Goal: Transaction & Acquisition: Subscribe to service/newsletter

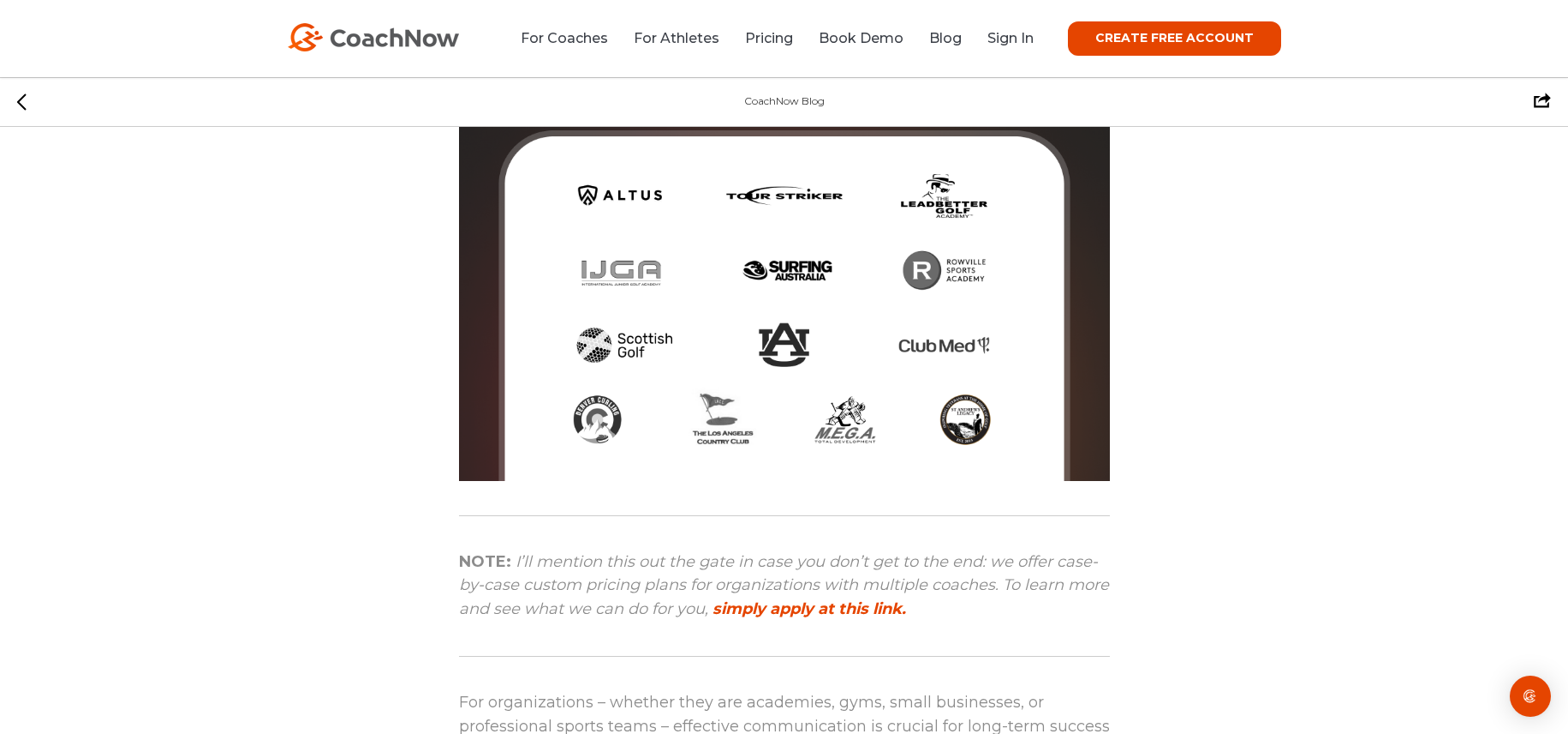
scroll to position [428, 0]
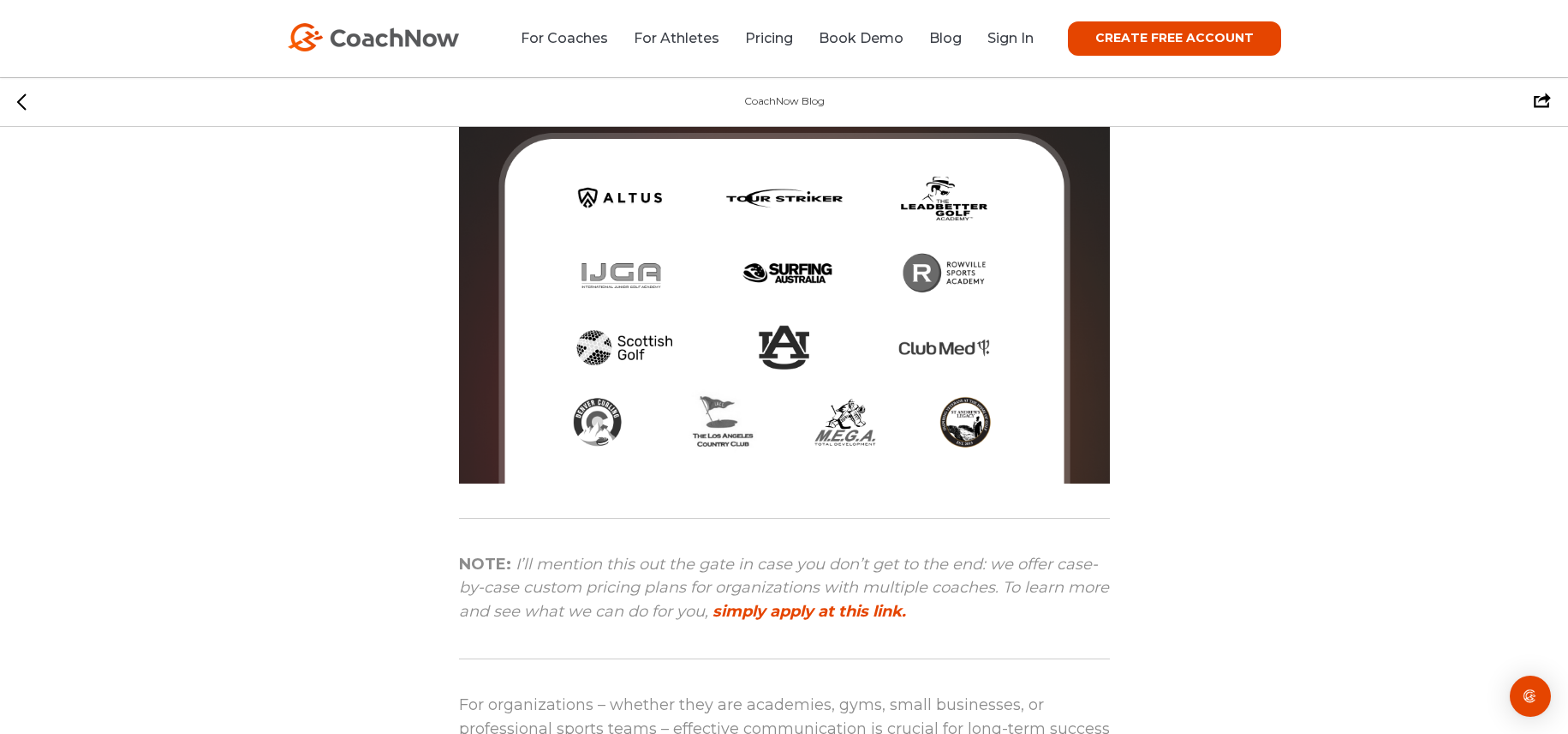
click at [784, 347] on img at bounding box center [784, 157] width 651 height 651
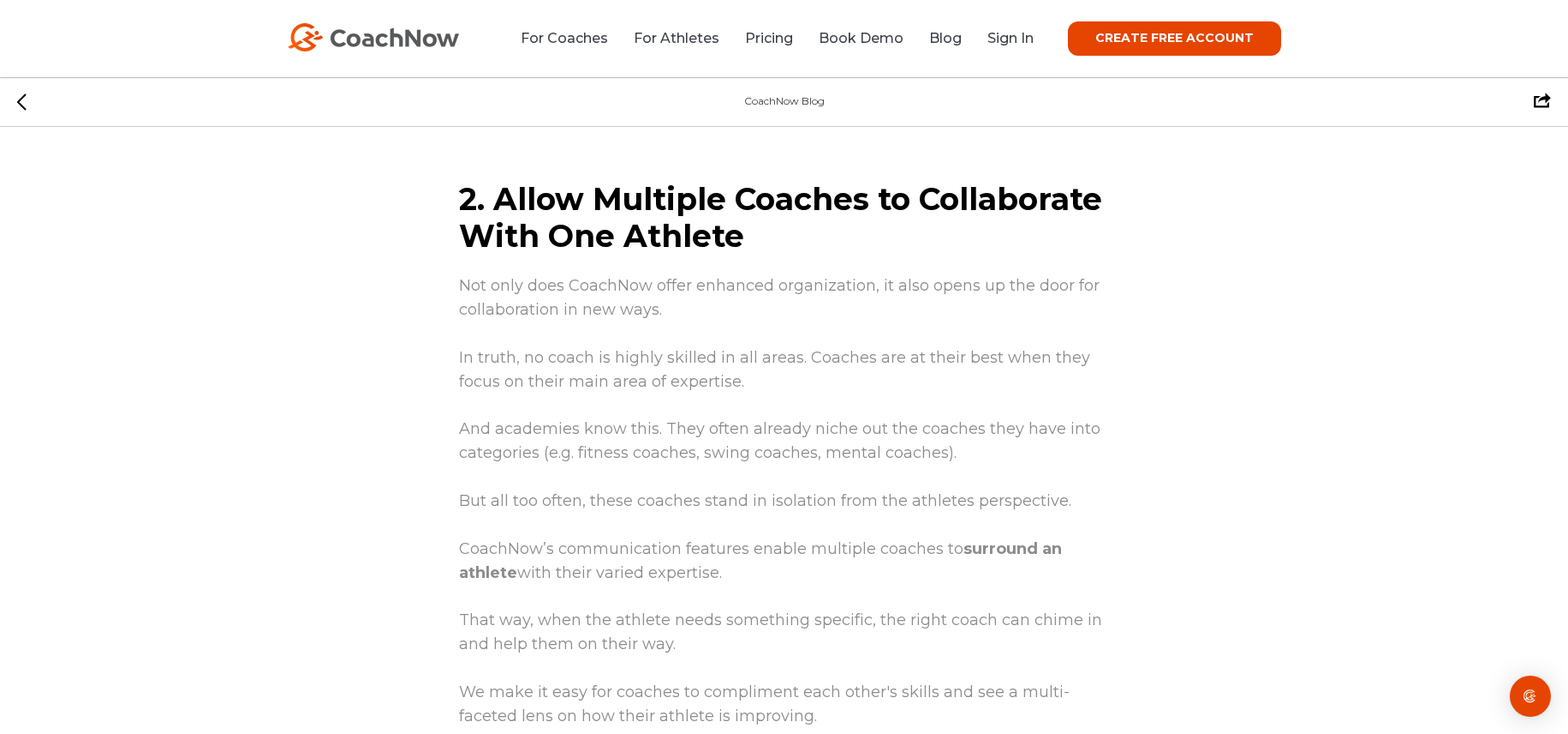
scroll to position [3857, 0]
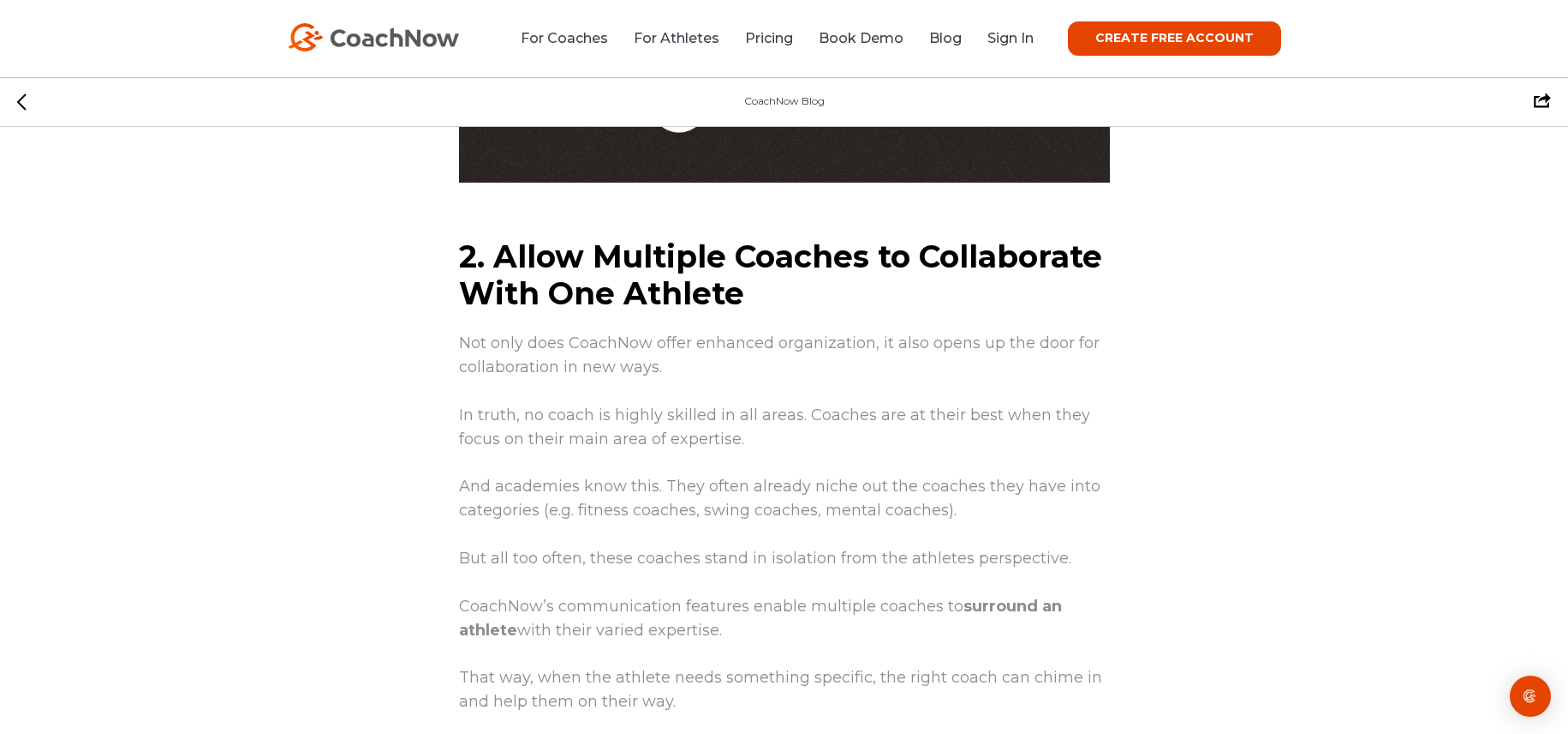
click at [1182, 39] on link "CREATE FREE ACCOUNT" at bounding box center [1174, 38] width 213 height 34
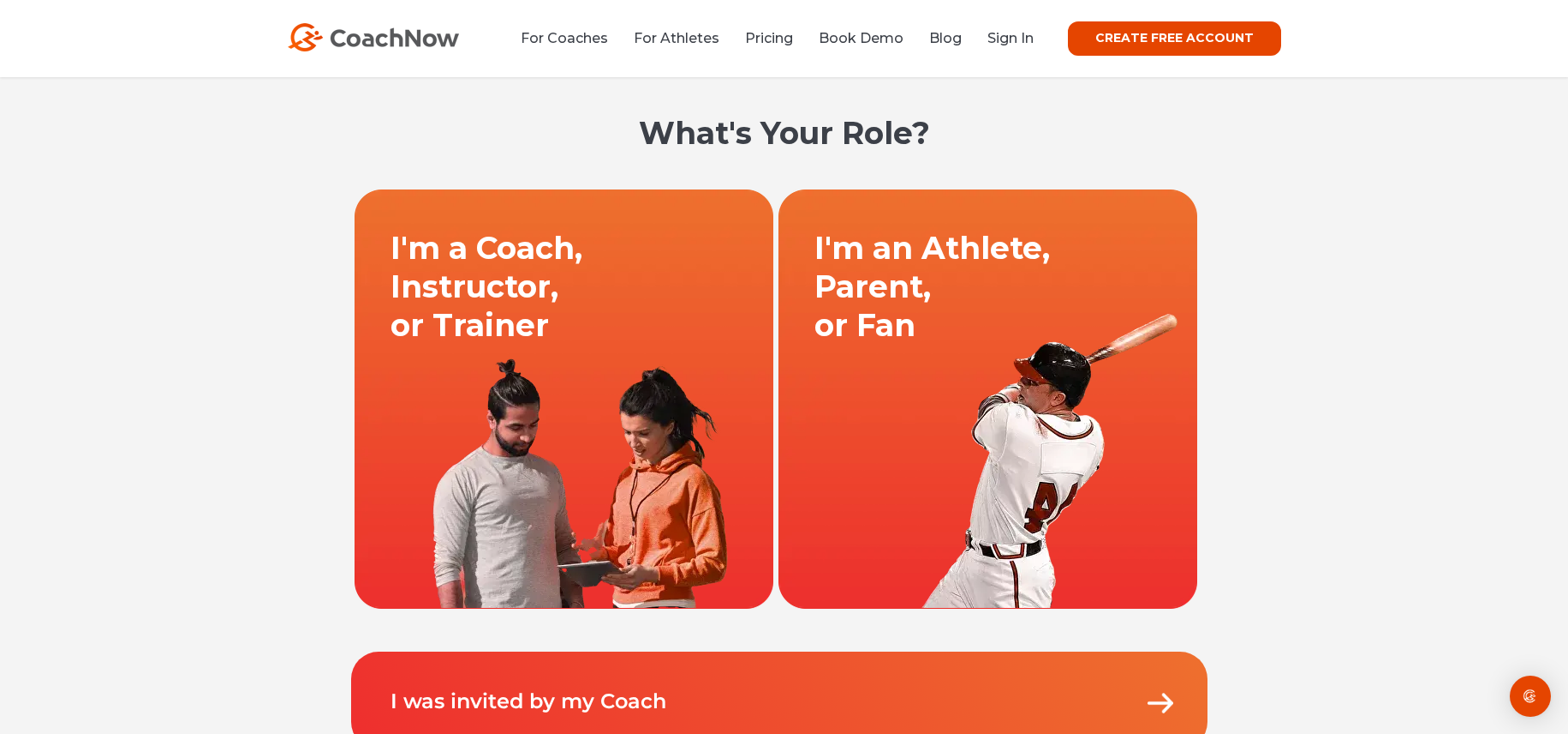
click at [963, 330] on link at bounding box center [988, 399] width 424 height 420
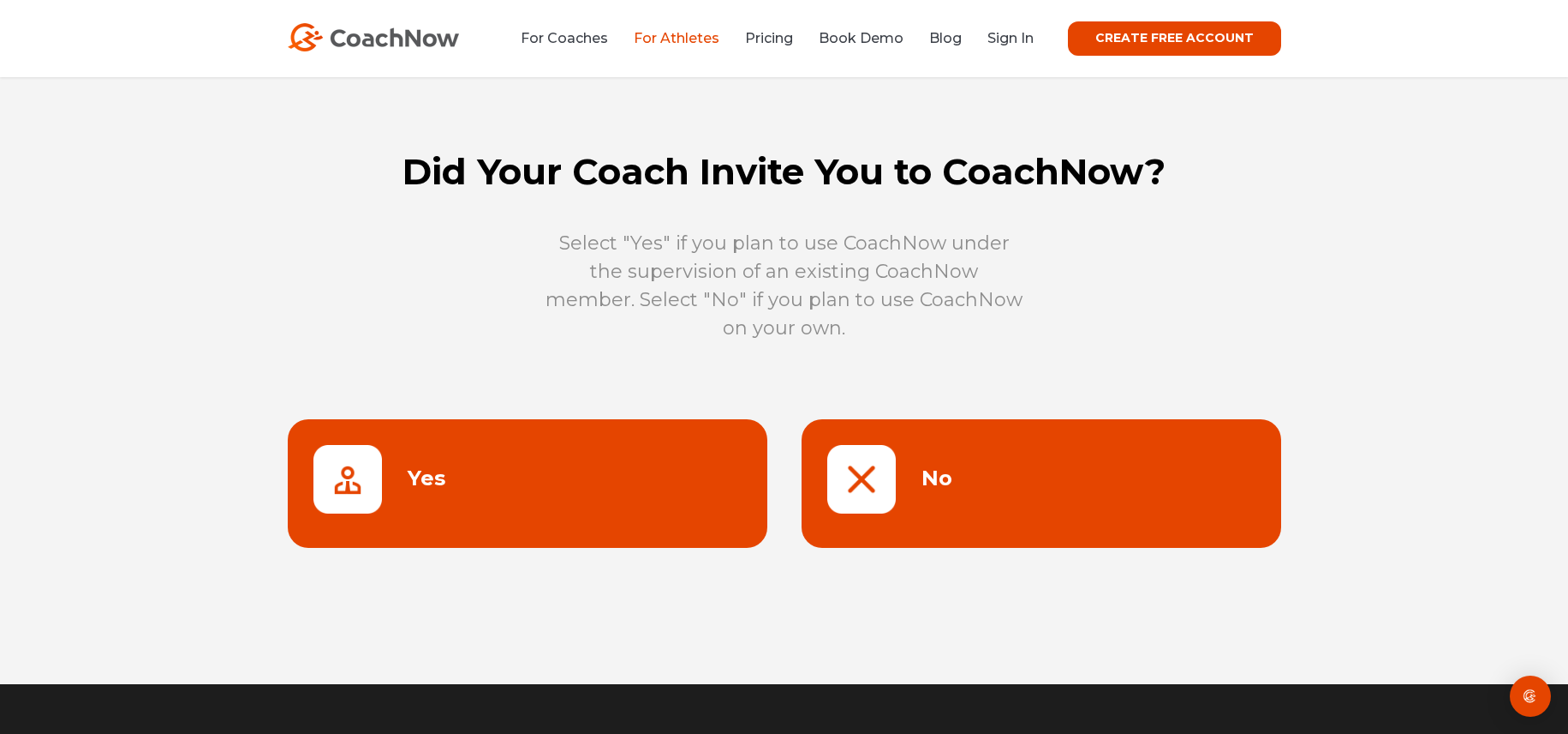
click at [1077, 475] on link at bounding box center [1041, 484] width 480 height 129
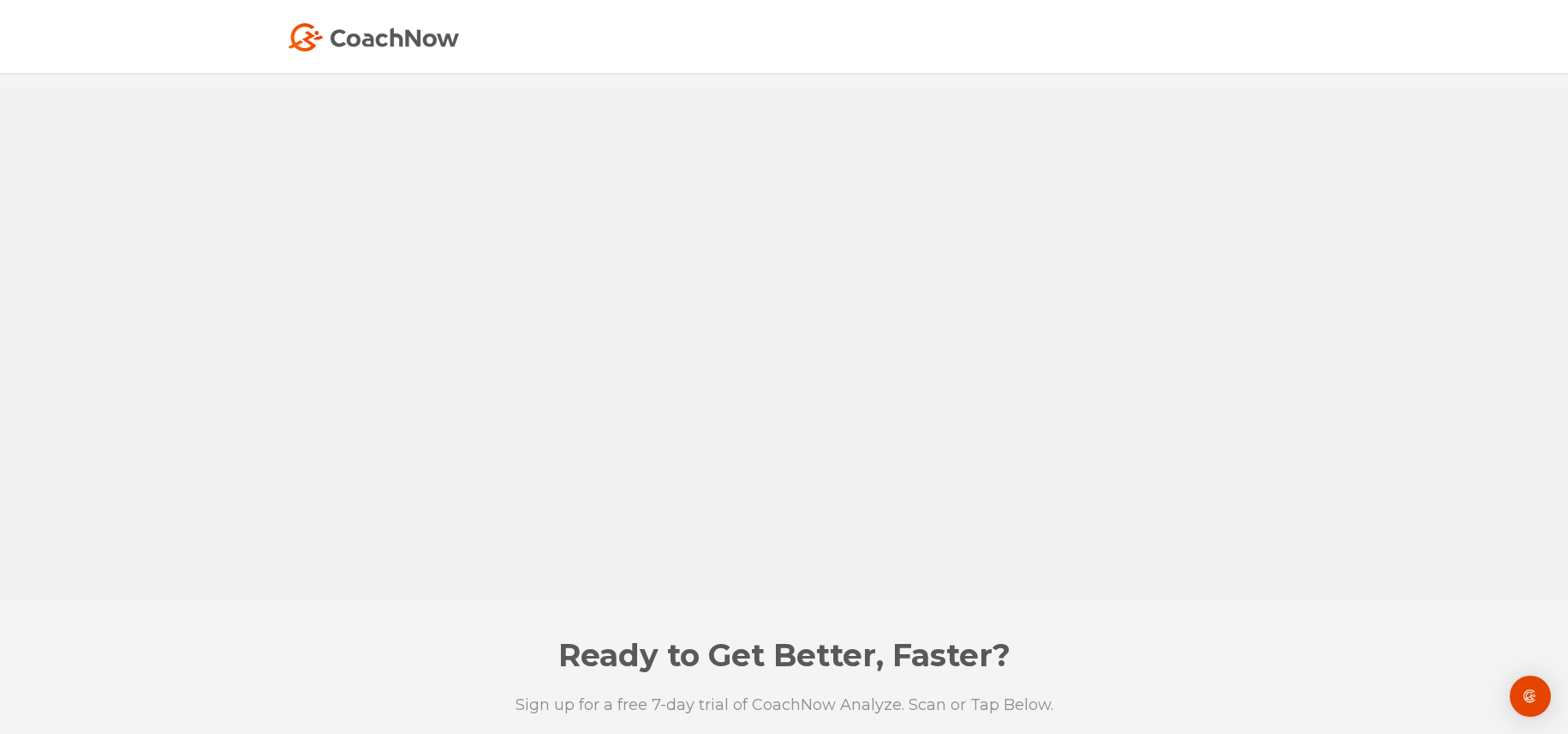
scroll to position [1114, 0]
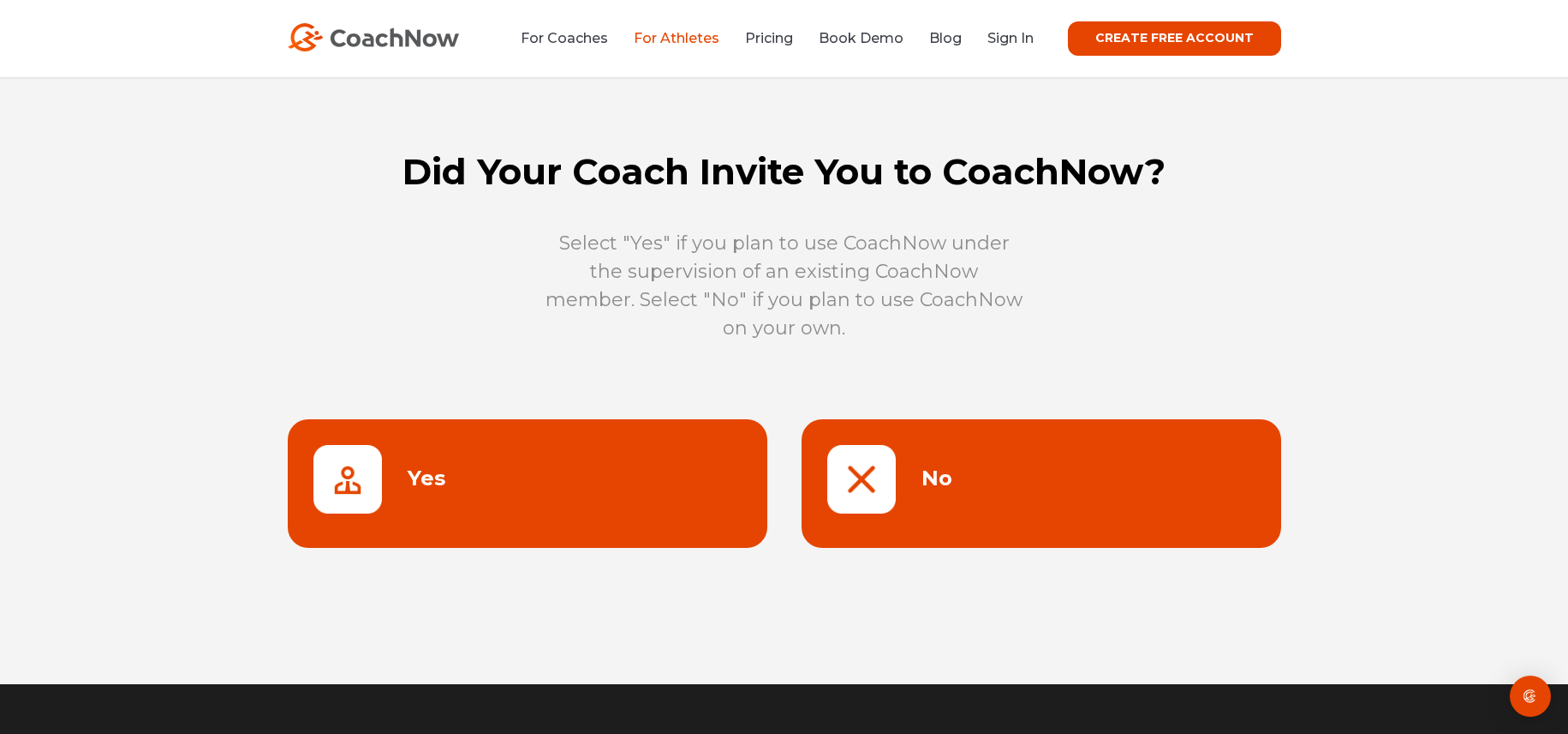
click at [406, 477] on link at bounding box center [528, 484] width 480 height 129
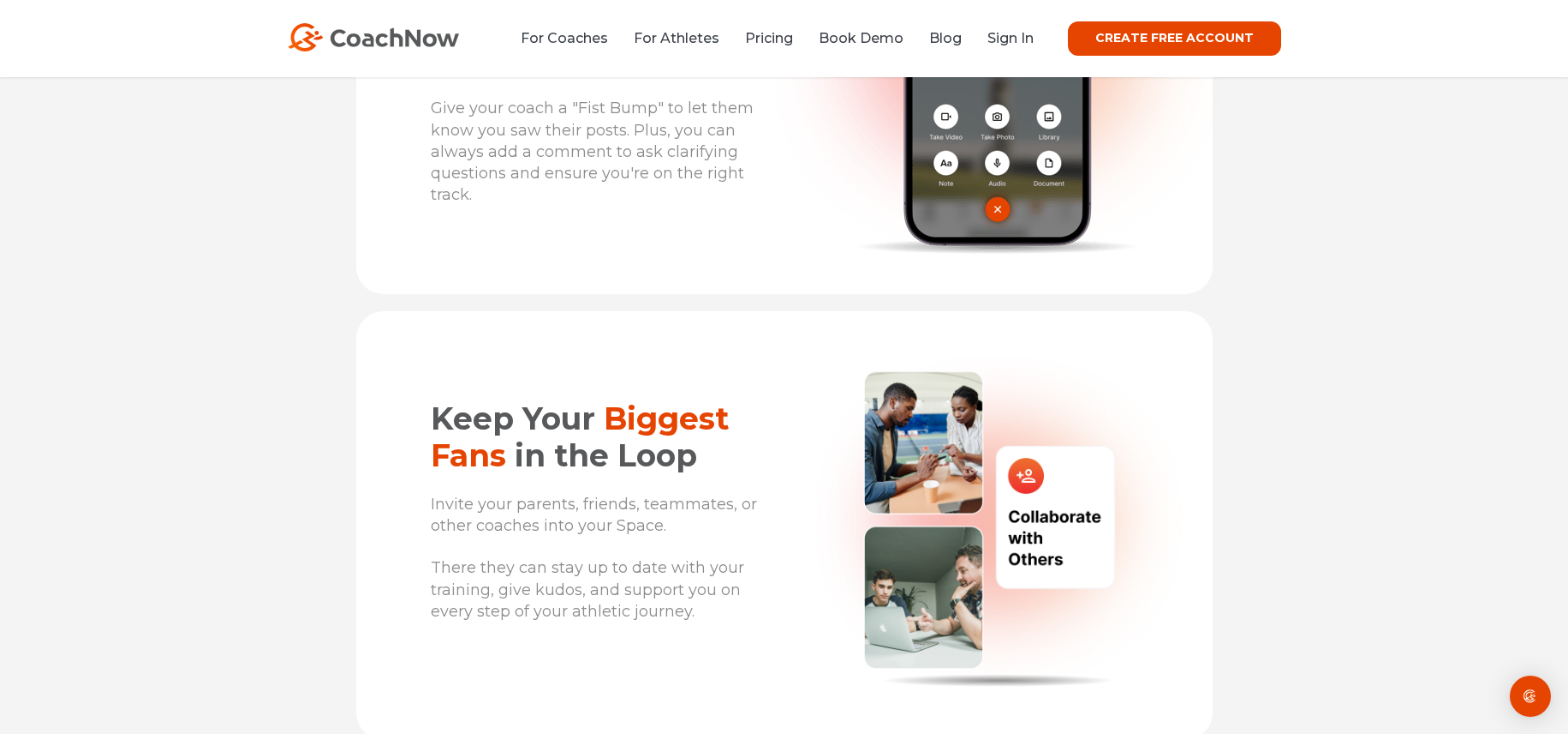
scroll to position [3717, 0]
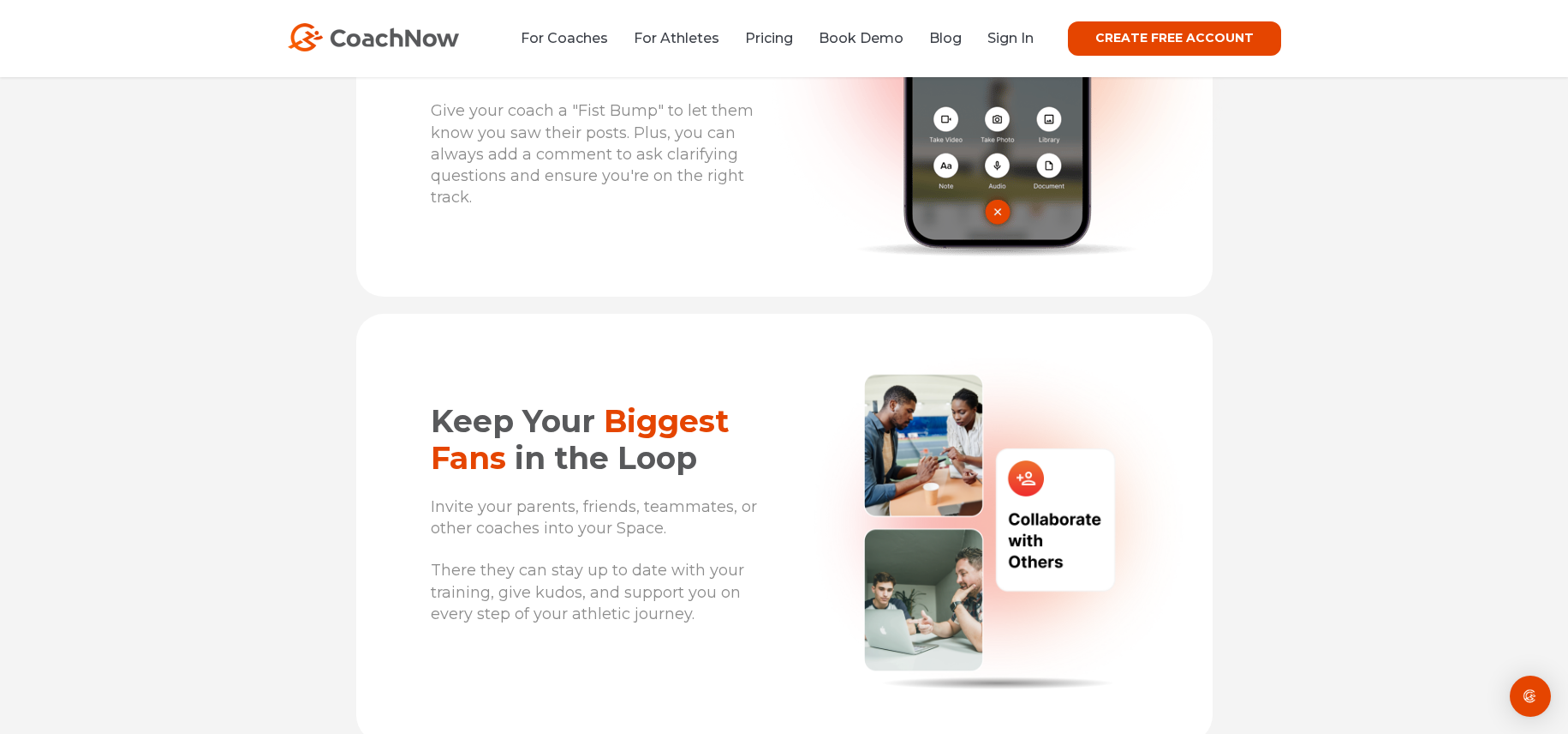
click at [387, 25] on img at bounding box center [373, 37] width 171 height 28
